Goal: Information Seeking & Learning: Check status

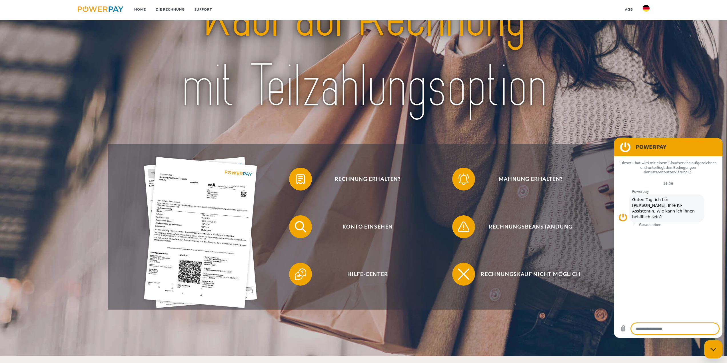
scroll to position [57, 0]
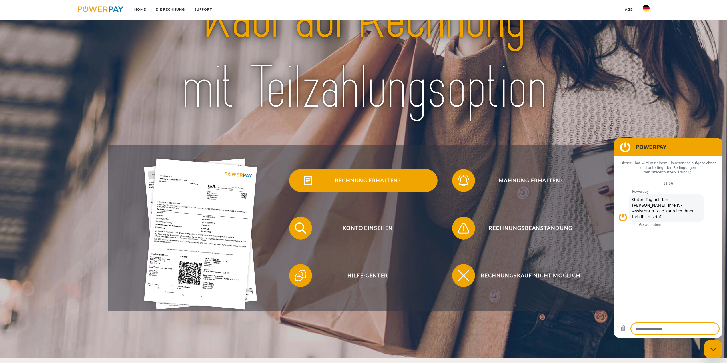
click at [307, 186] on img at bounding box center [308, 180] width 14 height 14
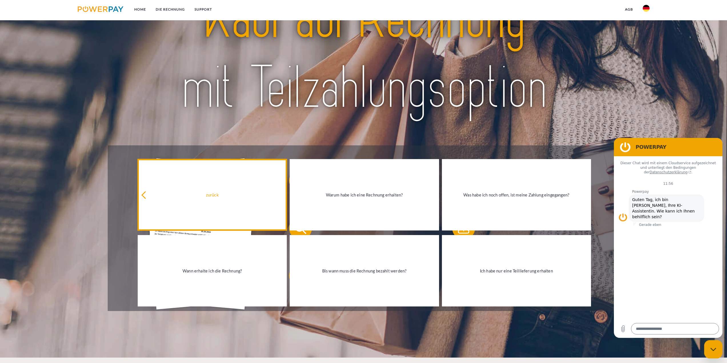
click at [225, 200] on link "zurück" at bounding box center [212, 194] width 149 height 71
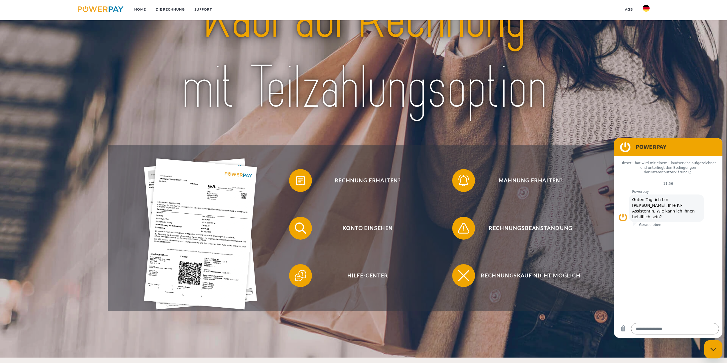
click at [278, 192] on div at bounding box center [200, 228] width 163 height 143
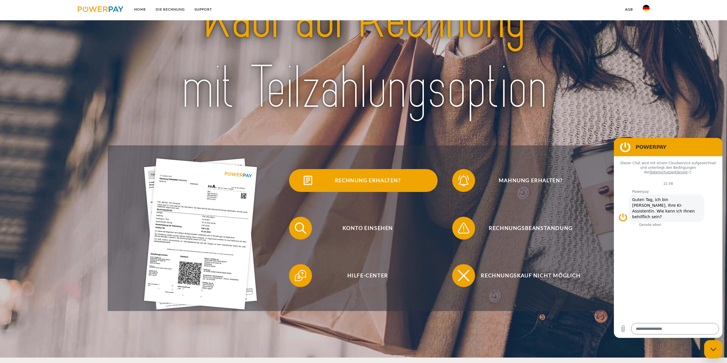
click at [331, 182] on span "Rechnung erhalten?" at bounding box center [368, 180] width 140 height 23
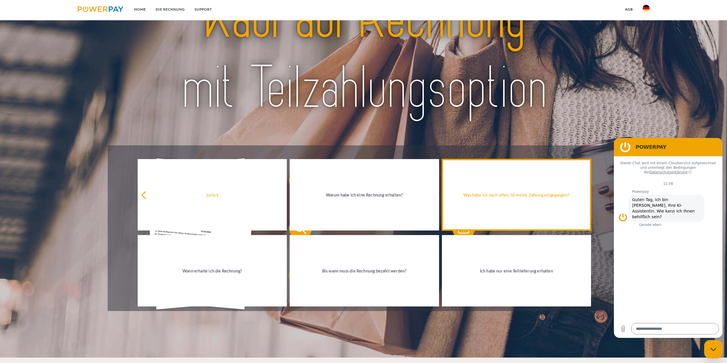
click at [520, 215] on link "Was habe ich noch offen, ist meine Zahlung eingegangen?" at bounding box center [516, 194] width 149 height 71
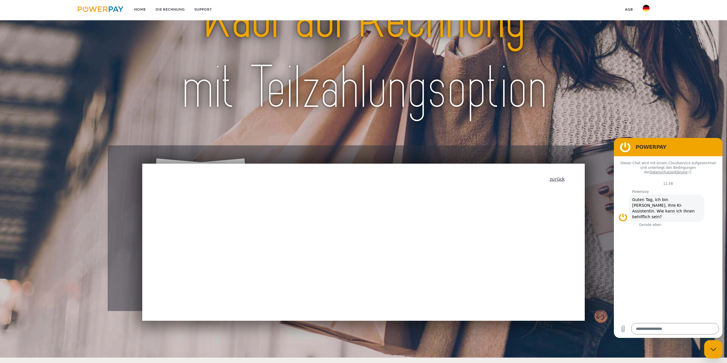
click at [559, 181] on link "zurück" at bounding box center [557, 178] width 15 height 5
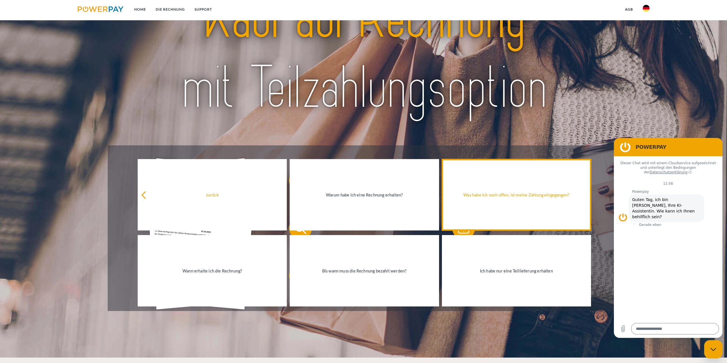
click at [516, 197] on div "Was habe ich noch offen, ist meine Zahlung eingegangen?" at bounding box center [516, 195] width 142 height 8
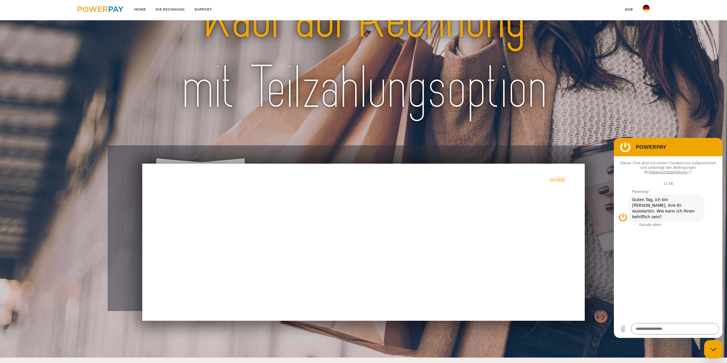
click at [349, 214] on div "zurück Warum habe ich eine Rechnung erhalten? POWERPAY ist der Rechnungsherstel…" at bounding box center [363, 242] width 442 height 157
click at [562, 184] on div "zurück Warum habe ich eine Rechnung erhalten? POWERPAY ist der Rechnungsherstel…" at bounding box center [363, 242] width 442 height 157
click at [559, 178] on link "zurück" at bounding box center [557, 178] width 15 height 5
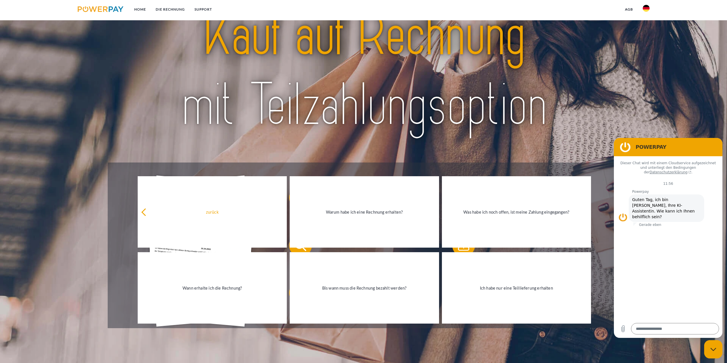
scroll to position [0, 0]
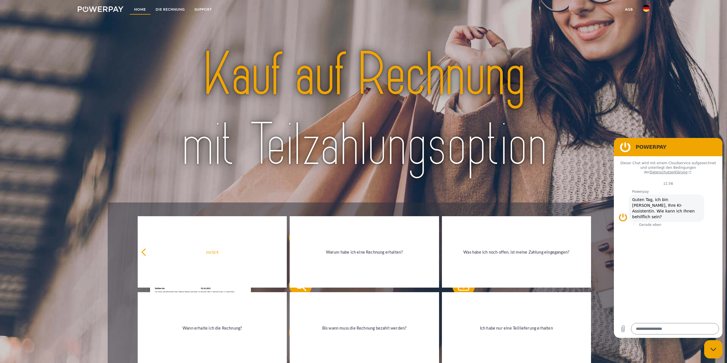
click at [131, 8] on link "Home" at bounding box center [139, 9] width 21 height 10
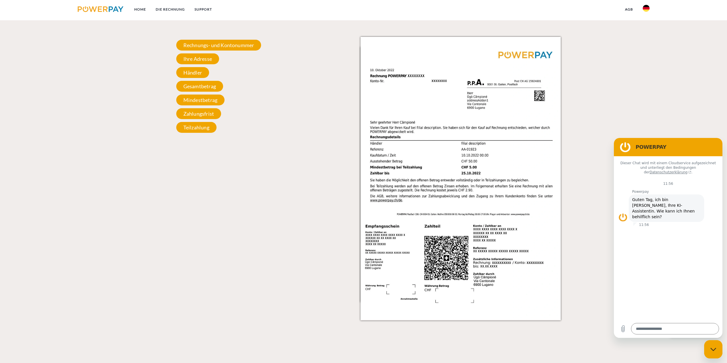
scroll to position [543, 0]
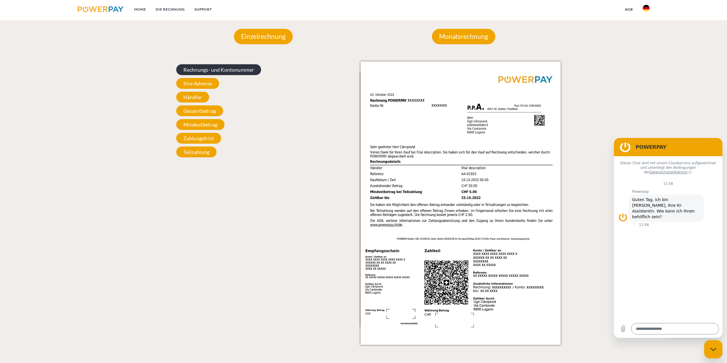
click at [215, 72] on span "Rechnungs- und Kontonummer" at bounding box center [218, 69] width 85 height 11
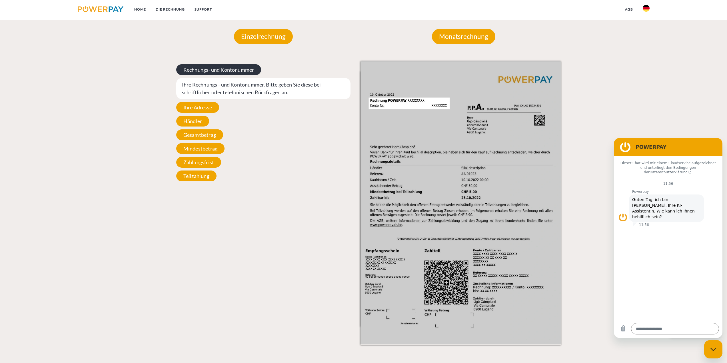
click at [221, 73] on span "Rechnungs- und Kontonummer" at bounding box center [218, 69] width 85 height 11
click at [202, 110] on span "Ihre Adresse" at bounding box center [197, 107] width 43 height 11
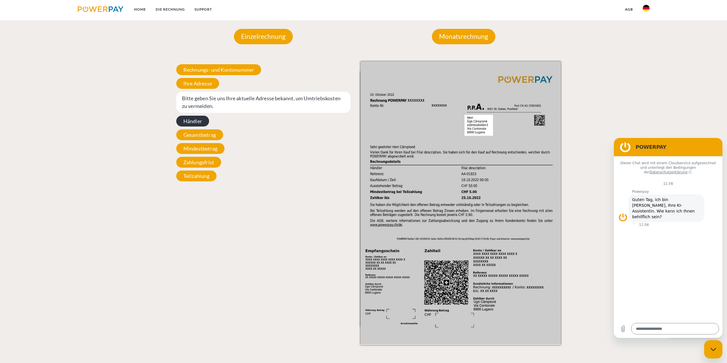
click at [199, 124] on span "Händler" at bounding box center [192, 121] width 33 height 11
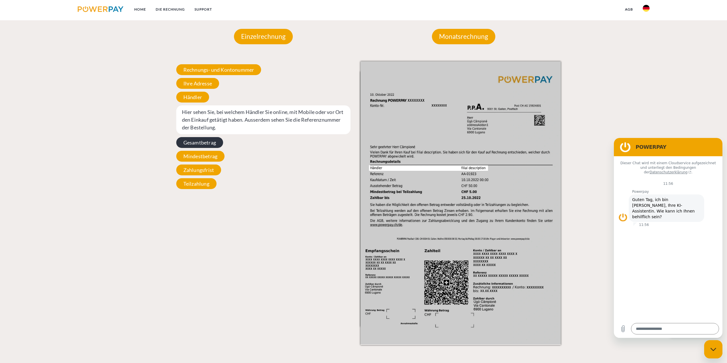
click at [204, 146] on span "Gesamtbetrag" at bounding box center [199, 142] width 47 height 11
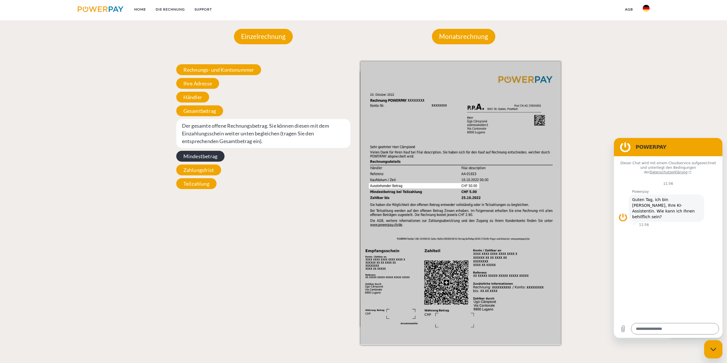
click at [201, 157] on span "Mindestbetrag" at bounding box center [200, 156] width 48 height 11
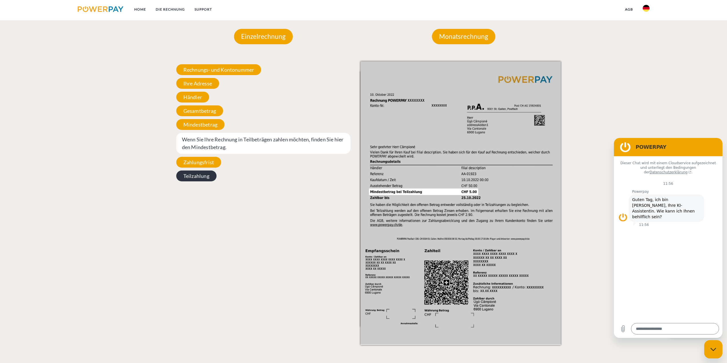
click at [200, 173] on span "Teilzahlung" at bounding box center [196, 176] width 40 height 11
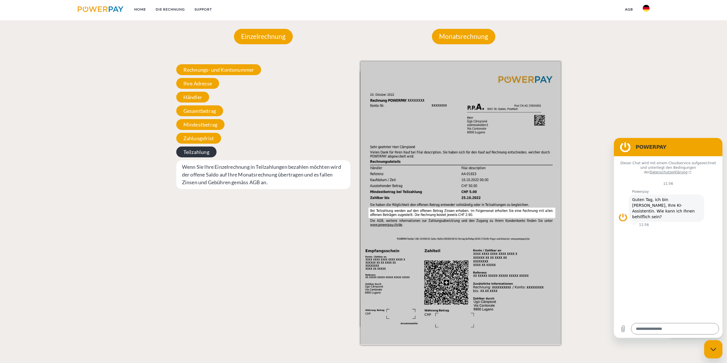
click at [198, 152] on span "Teilzahlung" at bounding box center [196, 152] width 40 height 11
click at [204, 111] on span "Gesamtbetrag" at bounding box center [199, 110] width 47 height 11
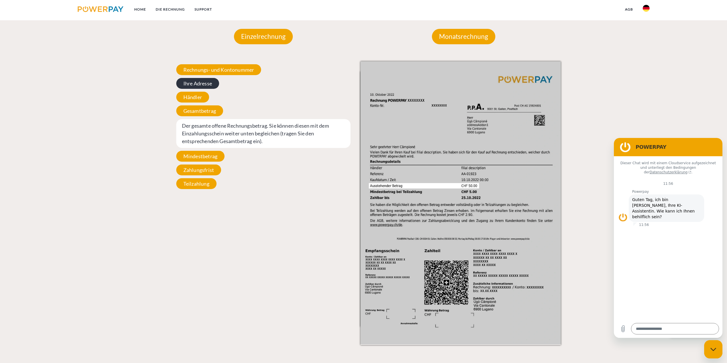
click at [195, 86] on span "Ihre Adresse" at bounding box center [197, 83] width 43 height 11
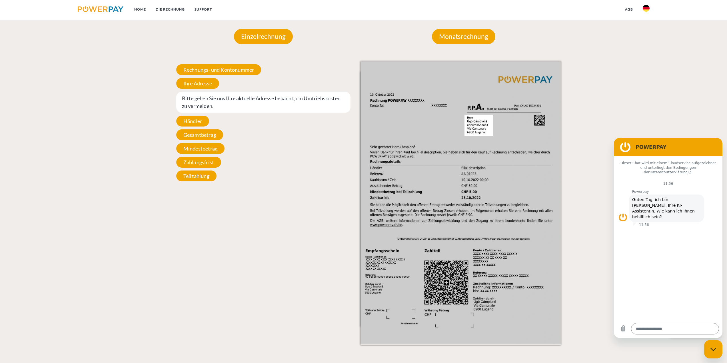
click at [197, 93] on span "Bitte geben Sie uns Ihre aktuelle Adresse bekannt, um Umtriebskosten zu vermeid…" at bounding box center [263, 102] width 175 height 21
click at [199, 103] on span "Bitte geben Sie uns Ihre aktuelle Adresse bekannt, um Umtriebskosten zu vermeid…" at bounding box center [263, 102] width 175 height 21
click at [196, 120] on span "Händler" at bounding box center [192, 121] width 33 height 11
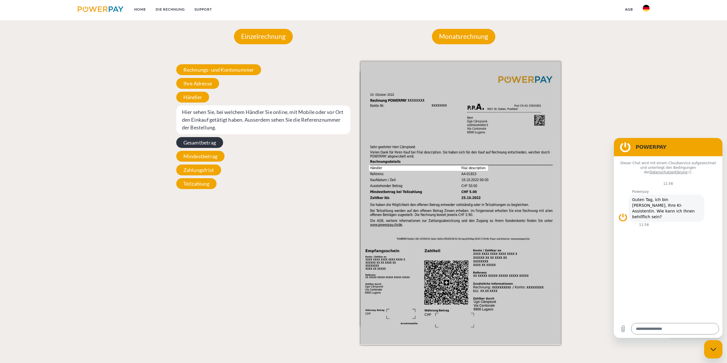
click at [200, 146] on span "Gesamtbetrag" at bounding box center [199, 142] width 47 height 11
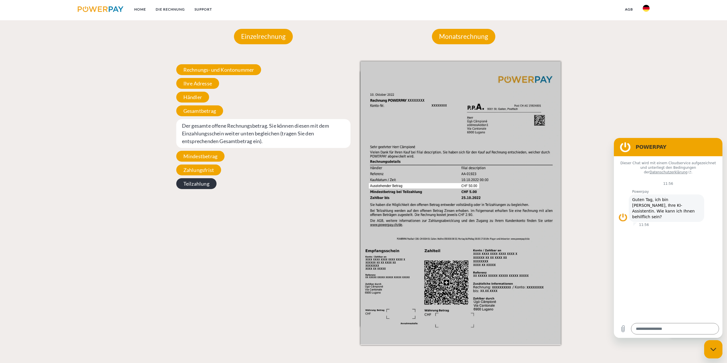
click at [206, 186] on span "Teilzahlung" at bounding box center [196, 183] width 40 height 11
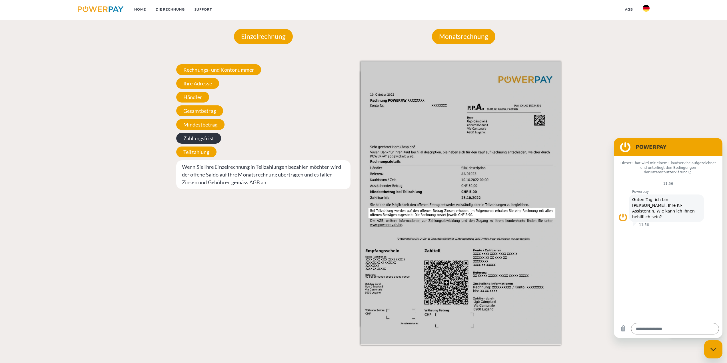
click at [198, 143] on span "Zahlungsfrist" at bounding box center [198, 138] width 45 height 11
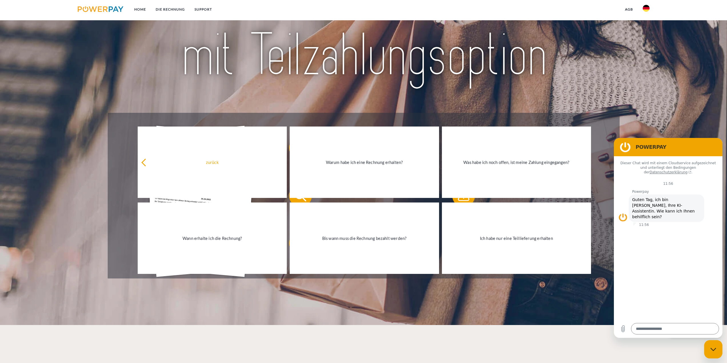
scroll to position [0, 0]
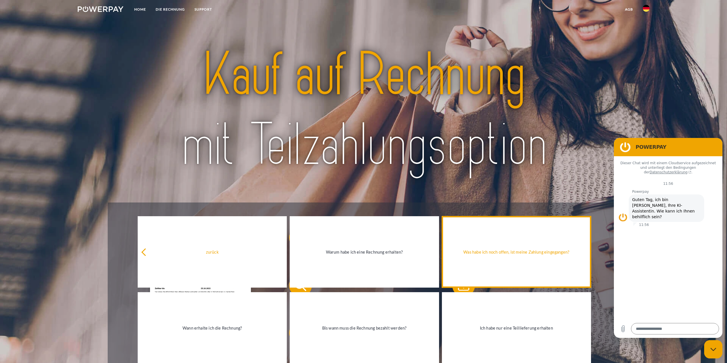
click at [514, 272] on link "Was habe ich noch offen, ist meine Zahlung eingegangen?" at bounding box center [516, 251] width 149 height 71
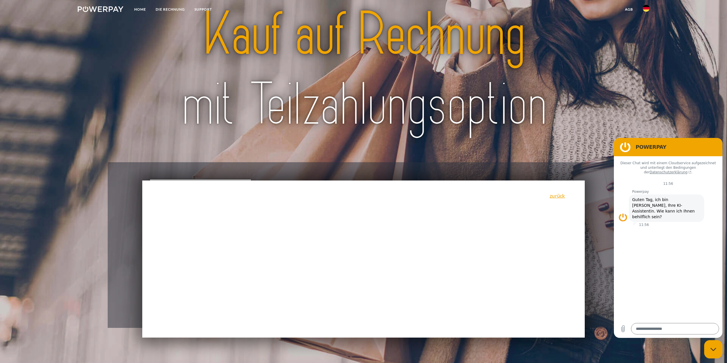
scroll to position [143, 0]
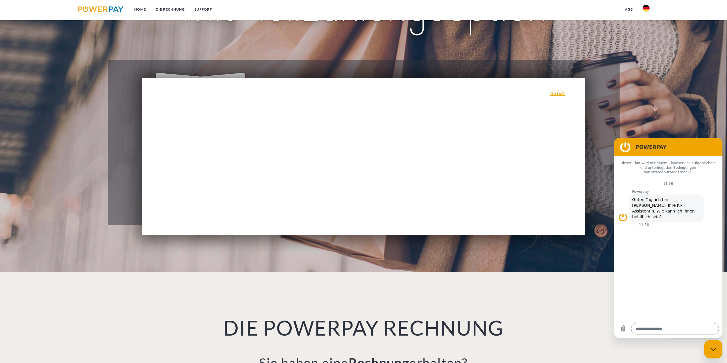
click at [334, 202] on div "zurück Warum habe ich eine Rechnung erhalten? POWERPAY ist der Rechnungsherstel…" at bounding box center [363, 156] width 442 height 157
click at [339, 160] on div "zurück Warum habe ich eine Rechnung erhalten? POWERPAY ist der Rechnungsherstel…" at bounding box center [363, 156] width 442 height 157
click at [339, 158] on div "zurück Warum habe ich eine Rechnung erhalten? POWERPAY ist der Rechnungsherstel…" at bounding box center [363, 156] width 442 height 157
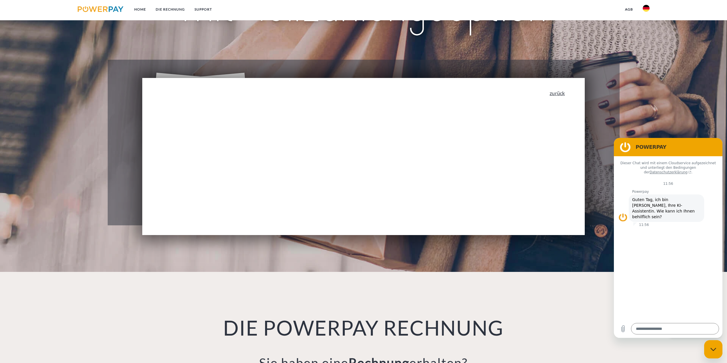
click at [560, 94] on link "zurück" at bounding box center [557, 93] width 15 height 5
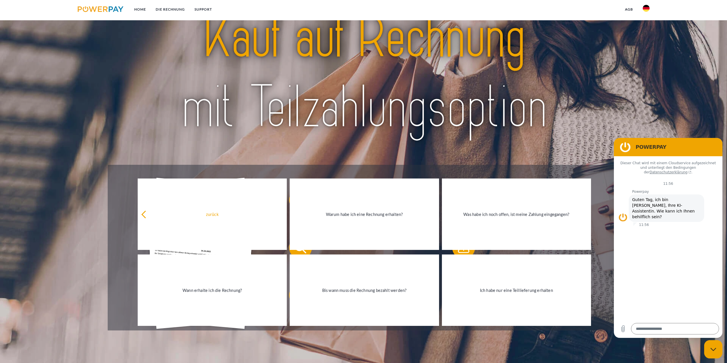
scroll to position [0, 0]
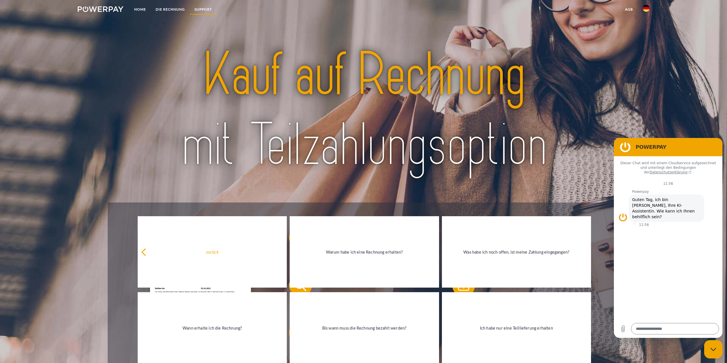
click at [212, 4] on link "SUPPORT" at bounding box center [203, 9] width 27 height 10
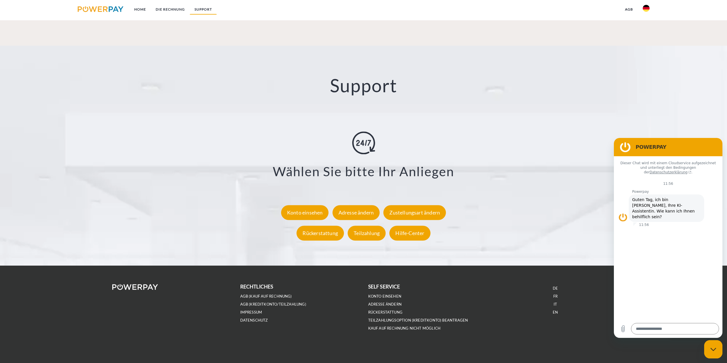
scroll to position [999, 0]
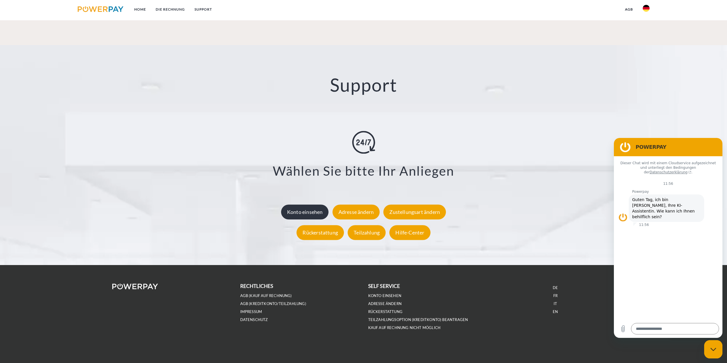
click at [310, 217] on div "Konto einsehen" at bounding box center [305, 211] width 48 height 15
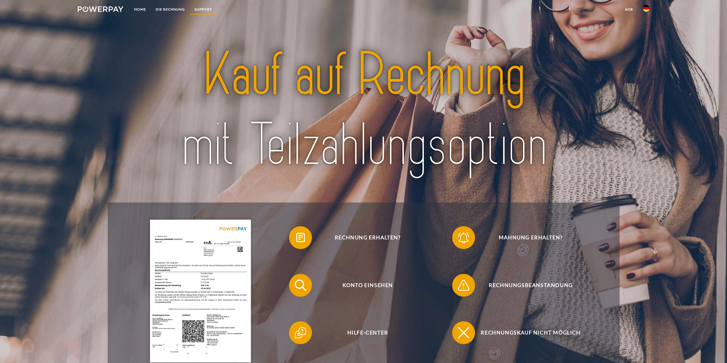
click at [202, 7] on link "SUPPORT" at bounding box center [203, 9] width 27 height 10
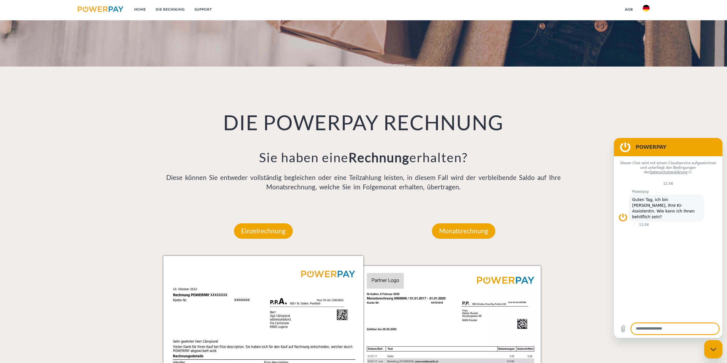
scroll to position [456, 0]
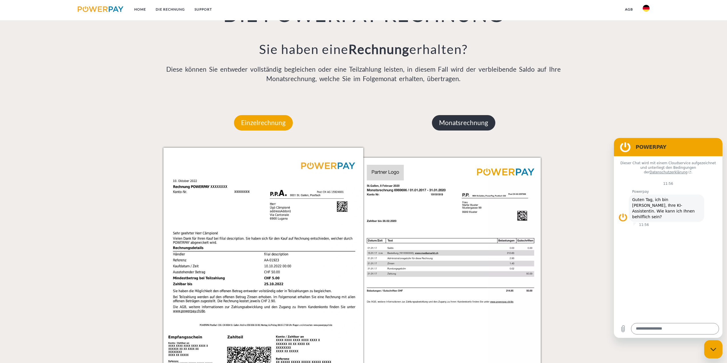
click at [455, 123] on p "Monatsrechnung" at bounding box center [463, 122] width 63 height 15
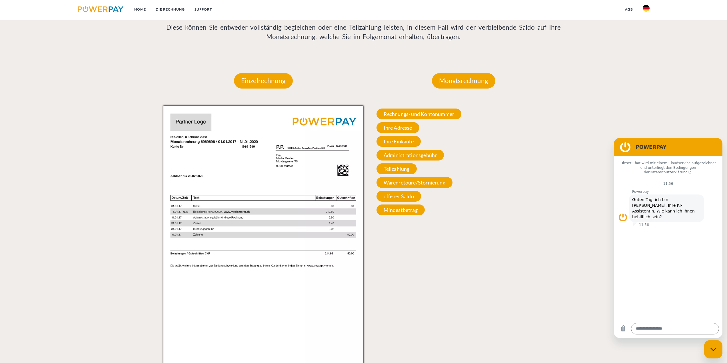
scroll to position [514, 0]
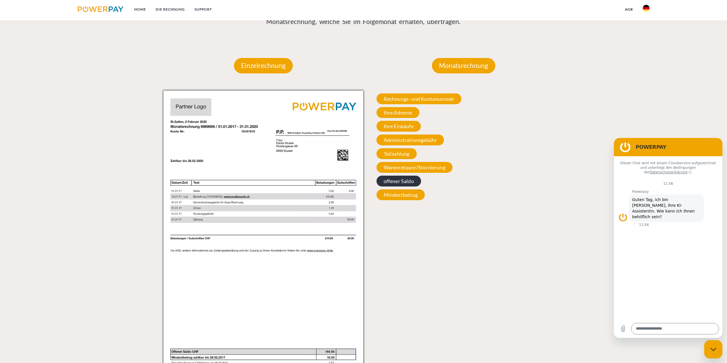
click at [402, 180] on span "offener Saldo" at bounding box center [398, 181] width 45 height 11
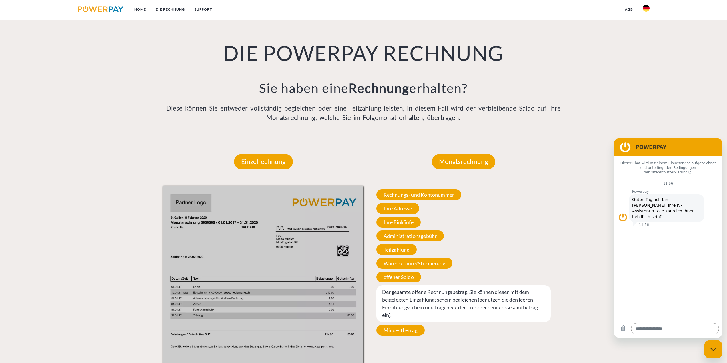
scroll to position [456, 0]
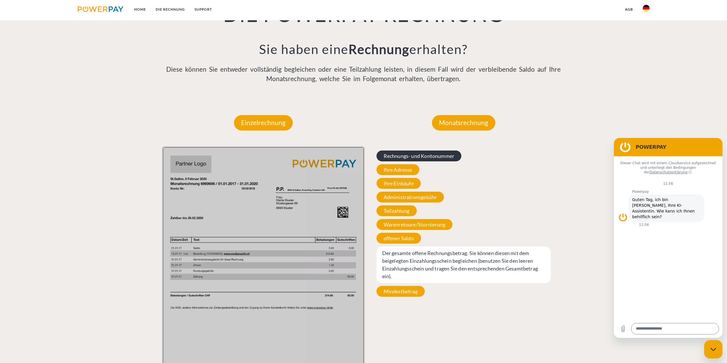
click at [413, 157] on span "Rechnungs- und Kontonummer" at bounding box center [418, 156] width 85 height 11
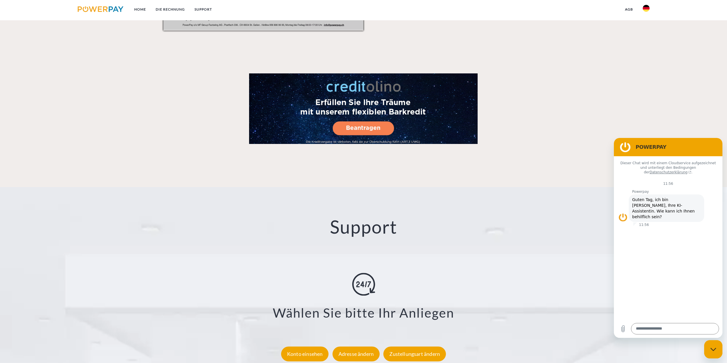
scroll to position [999, 0]
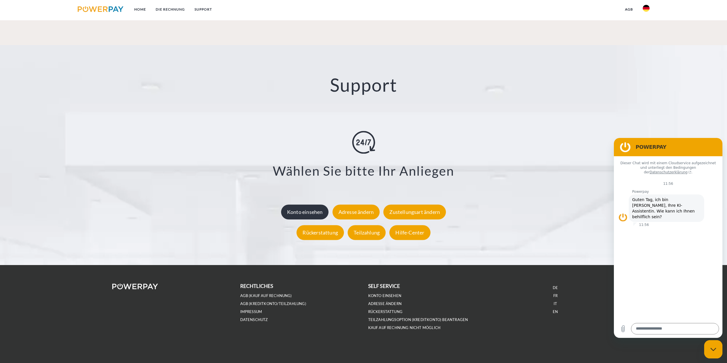
click at [318, 215] on div "Konto einsehen" at bounding box center [305, 211] width 48 height 15
